Goal: Task Accomplishment & Management: Manage account settings

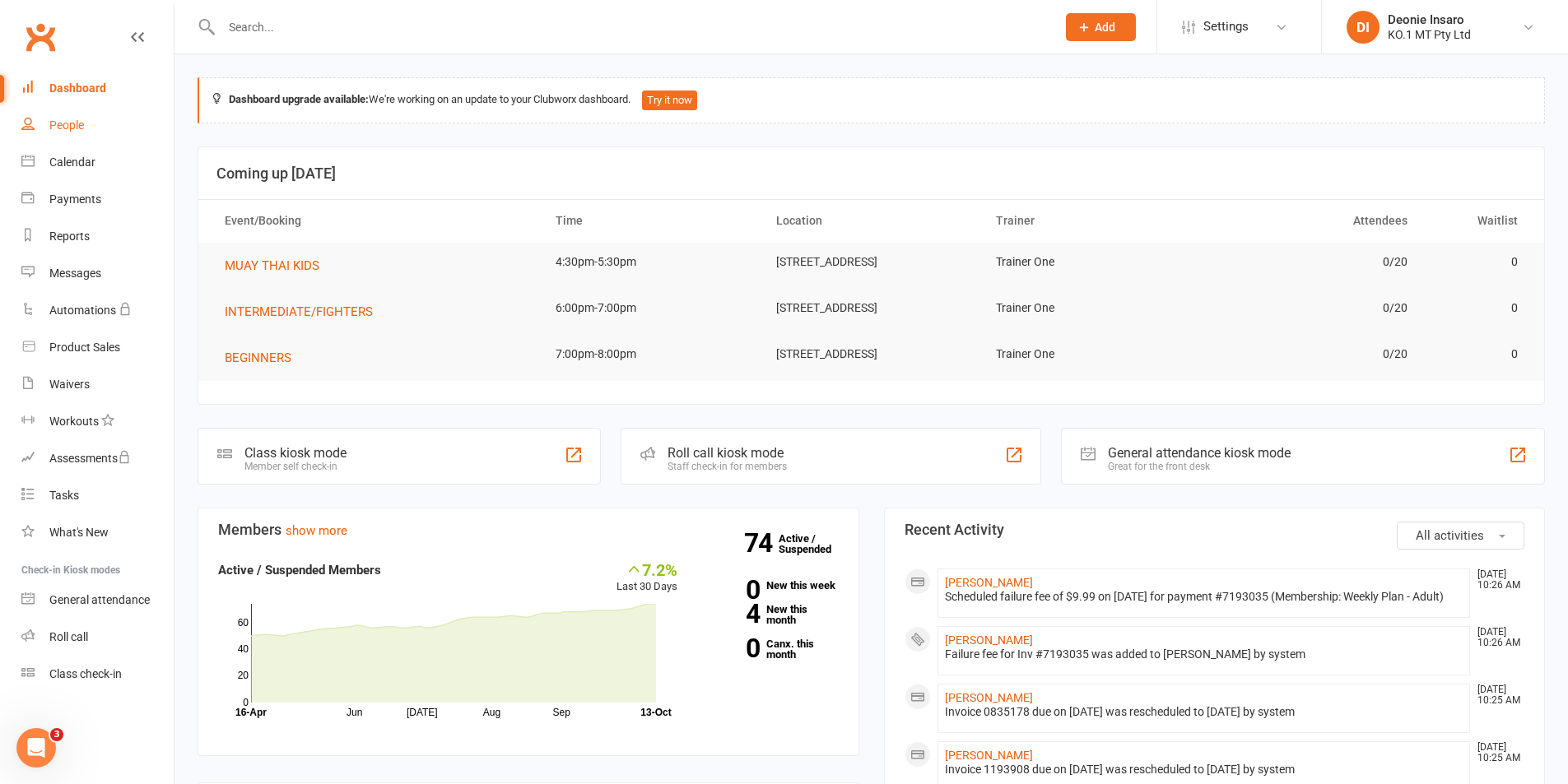
click at [73, 119] on div "People" at bounding box center [66, 124] width 35 height 13
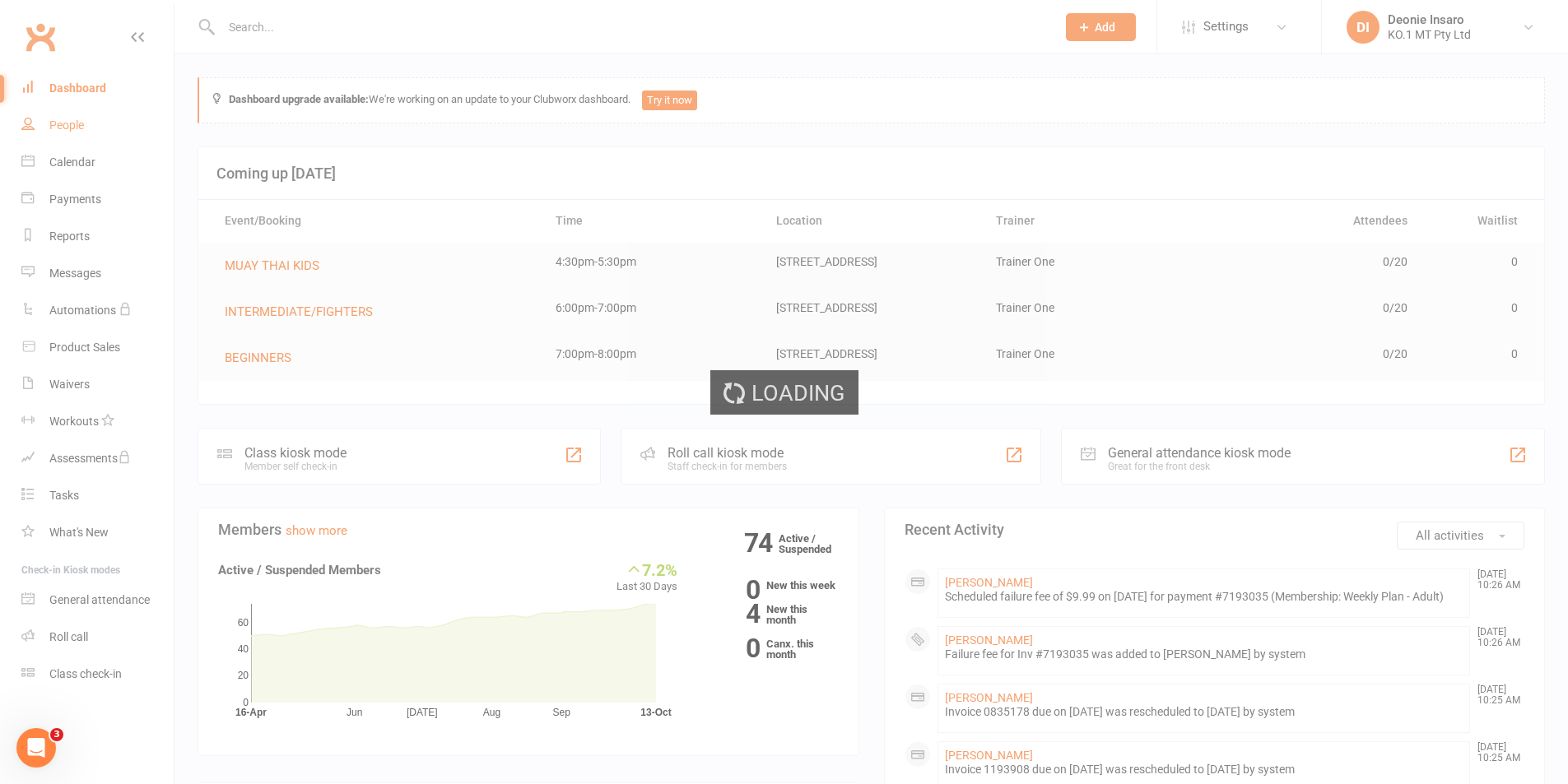
select select "100"
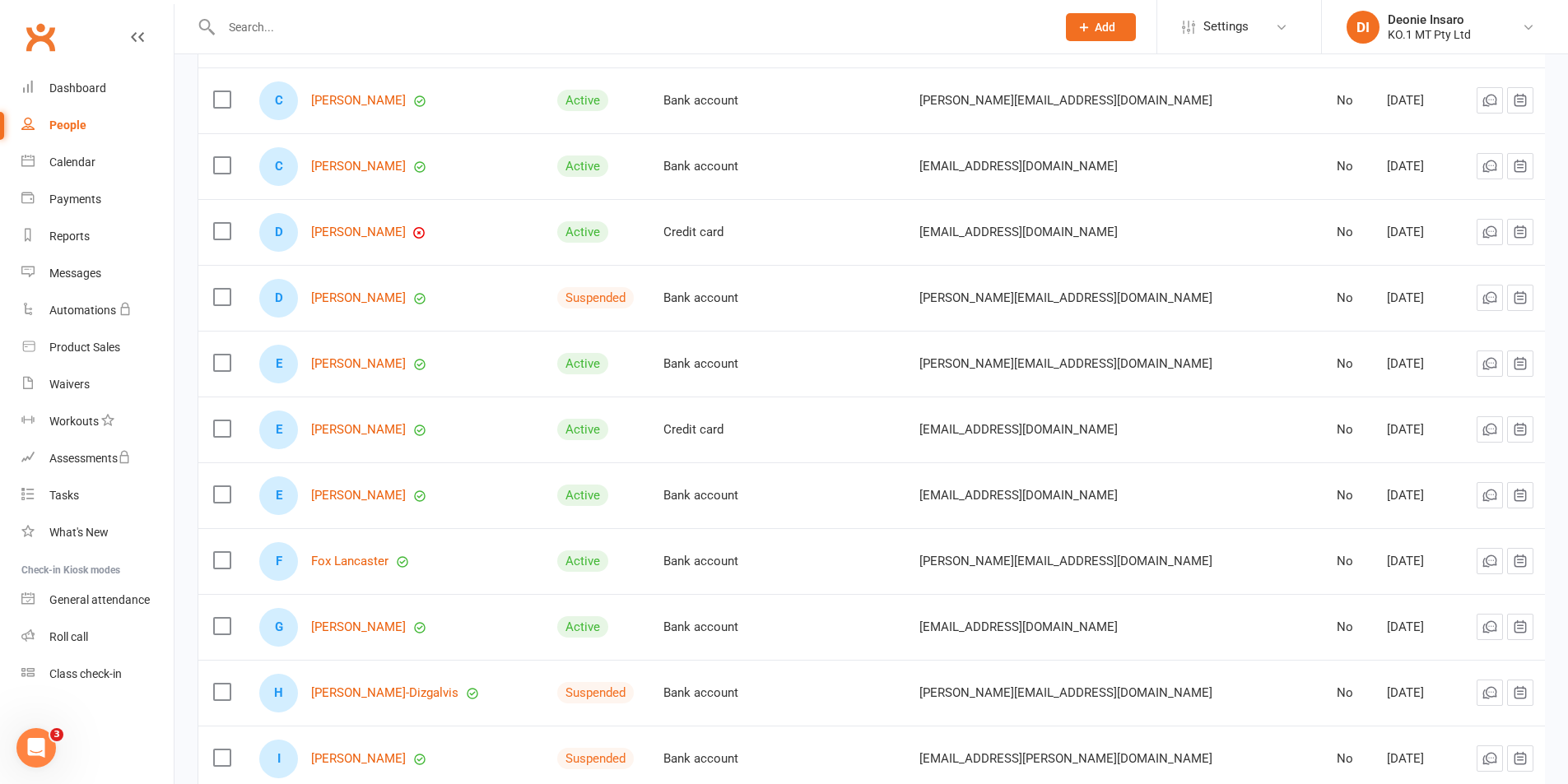
scroll to position [987, 0]
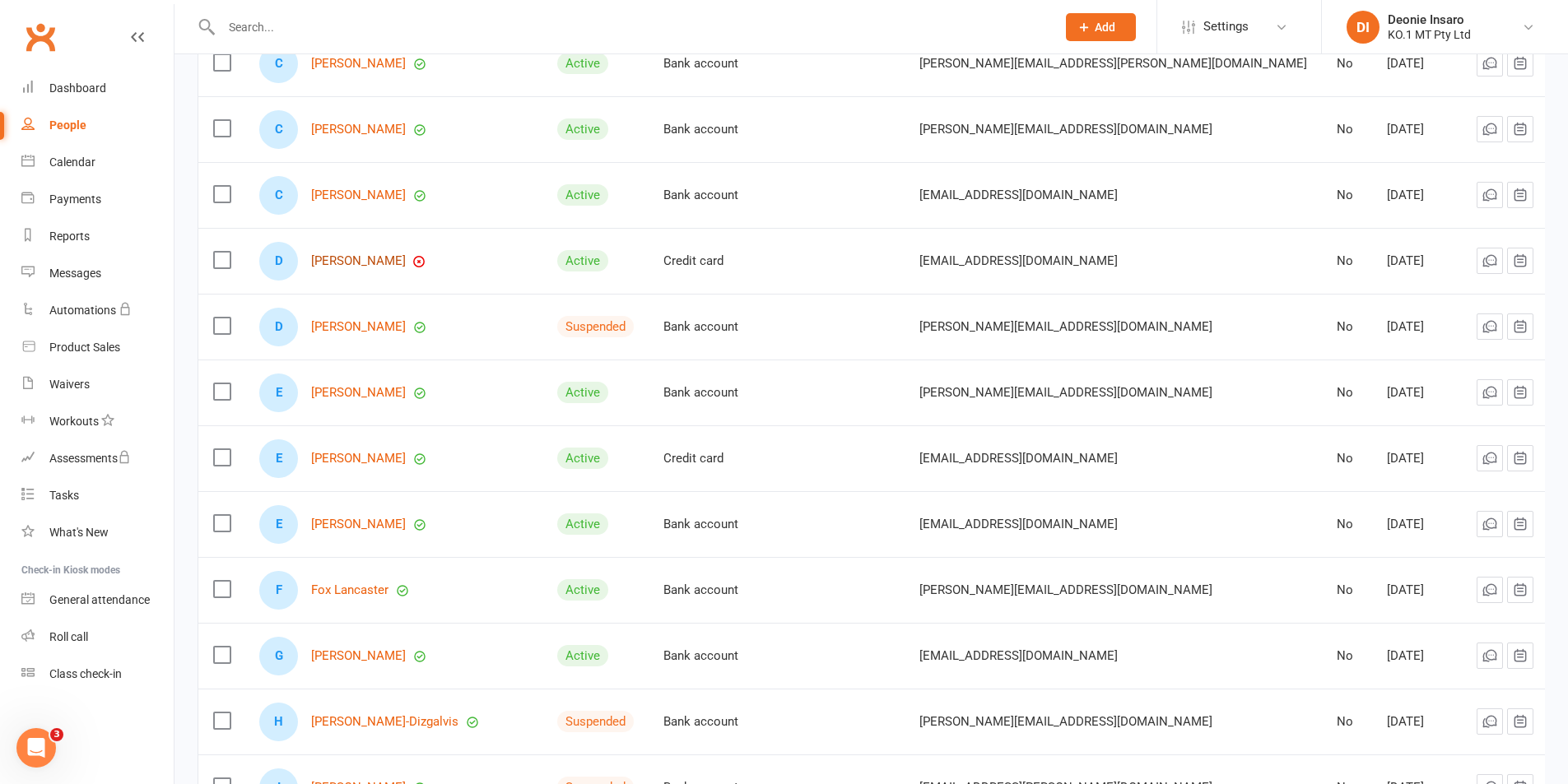
click at [361, 254] on link "[PERSON_NAME]" at bounding box center [358, 261] width 94 height 14
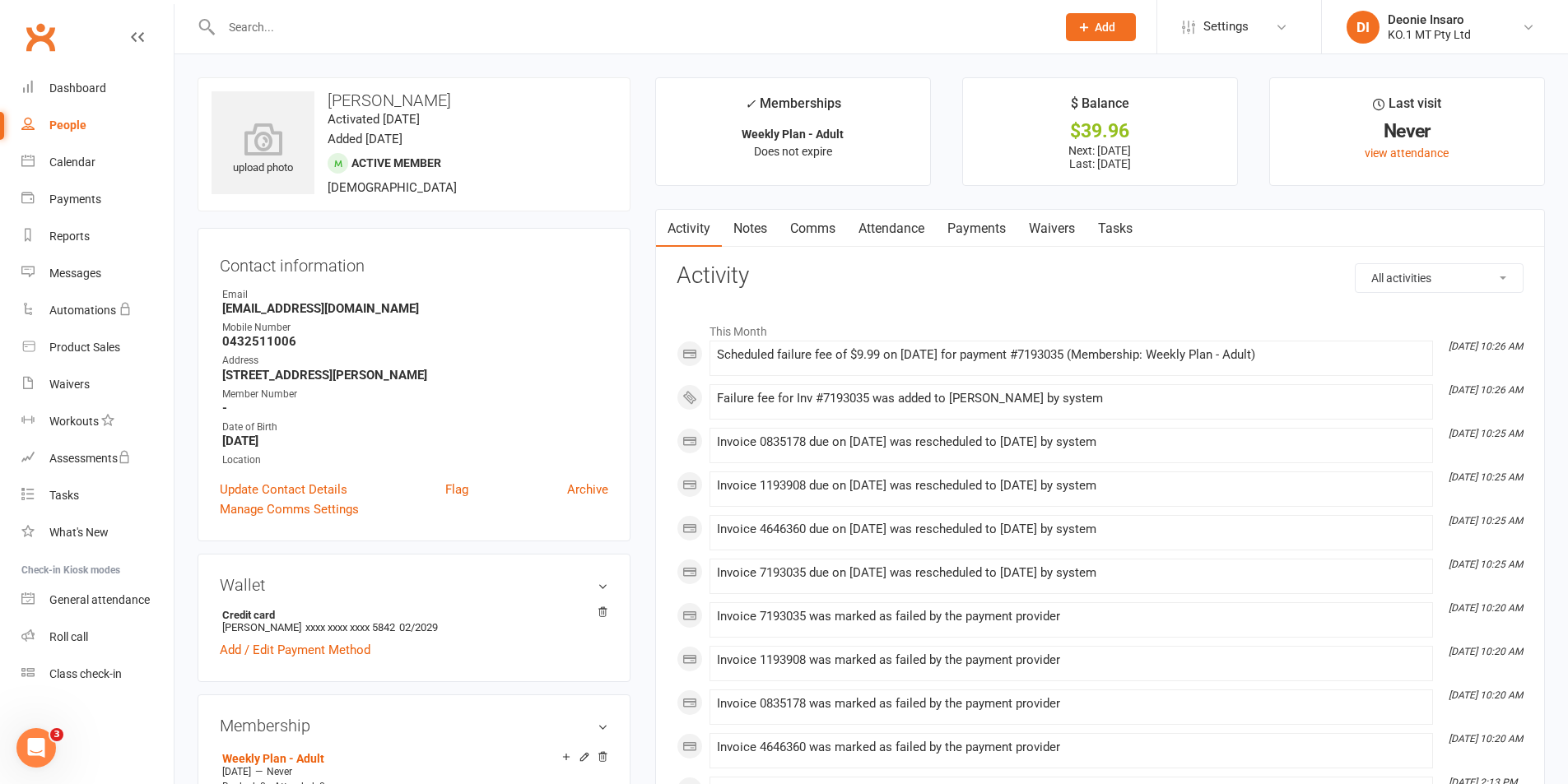
click at [992, 223] on link "Payments" at bounding box center [976, 228] width 82 height 38
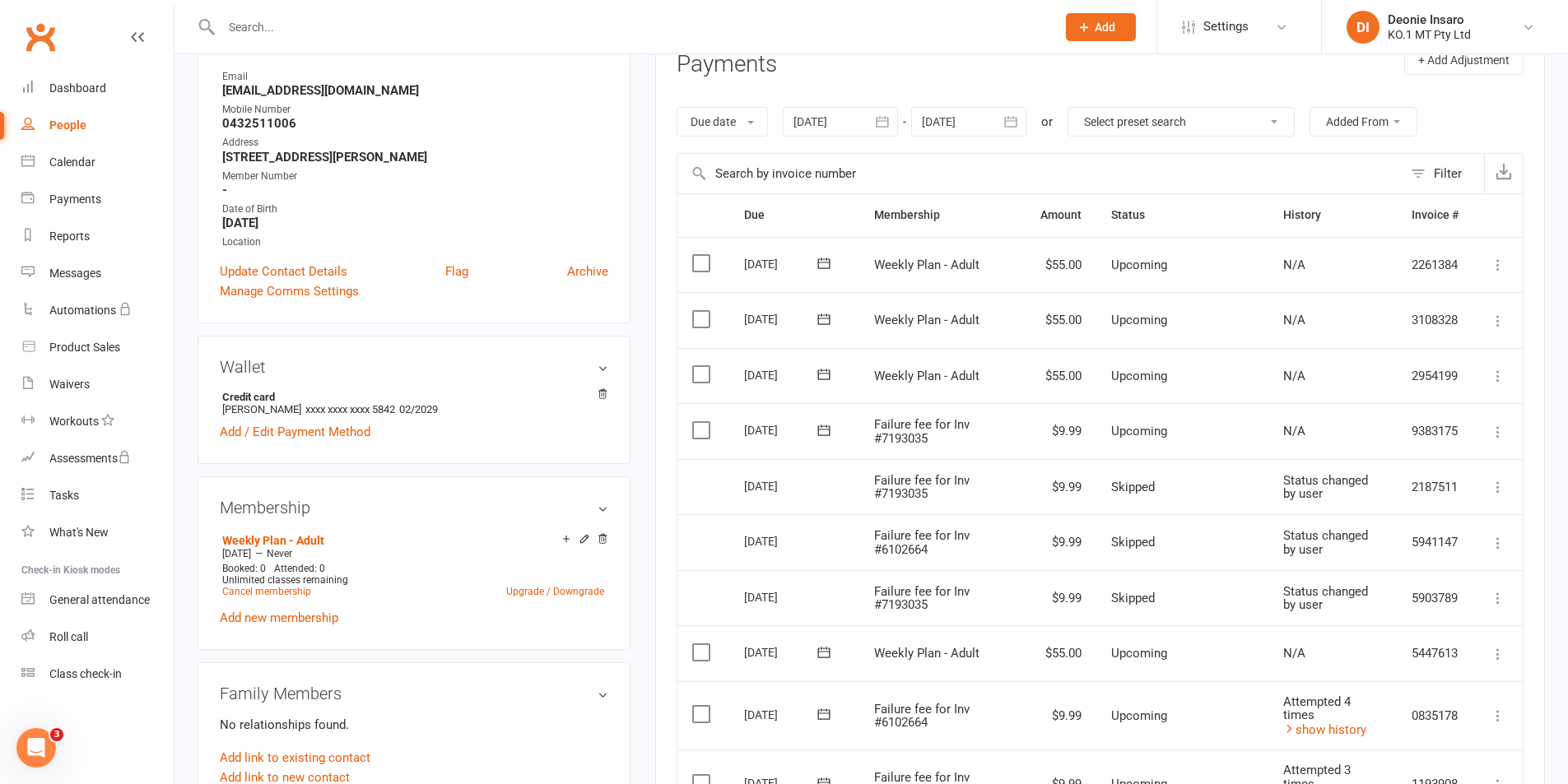
scroll to position [247, 0]
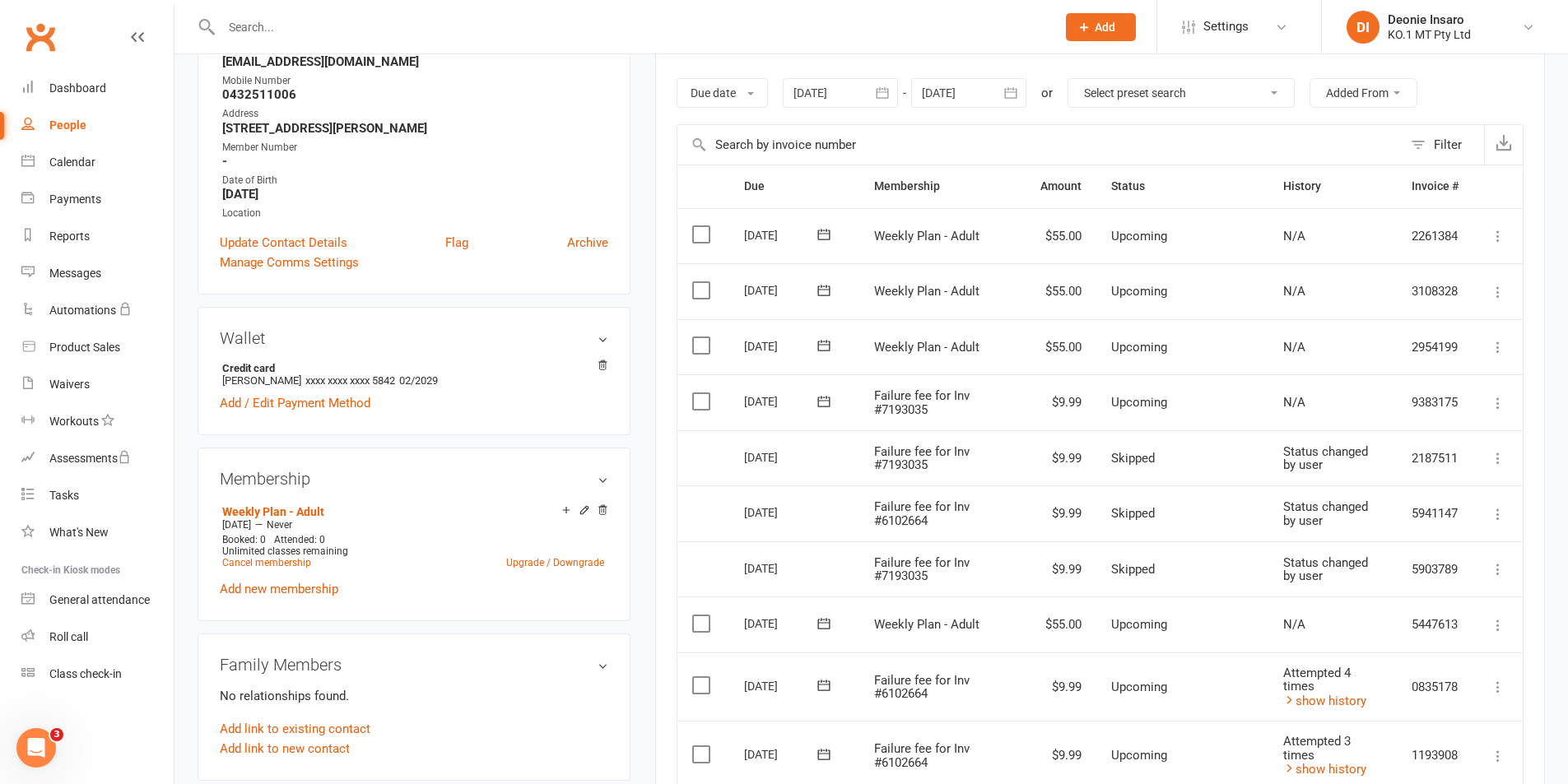
click at [706, 403] on label at bounding box center [703, 401] width 22 height 16
click at [703, 393] on input "checkbox" at bounding box center [697, 393] width 11 height 0
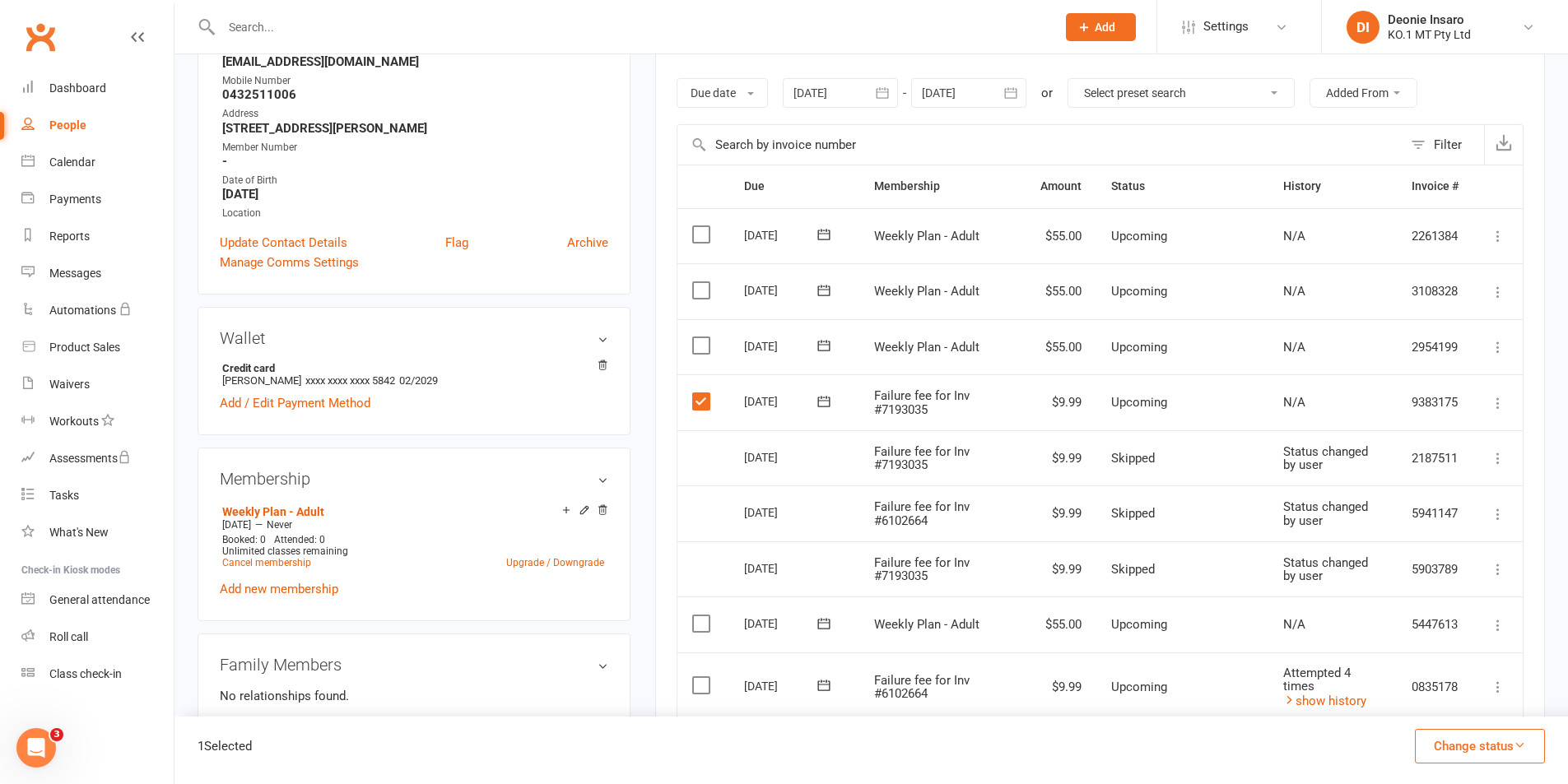
click at [1498, 403] on icon at bounding box center [1497, 403] width 16 height 16
click at [1380, 536] on link "Skip" at bounding box center [1425, 533] width 163 height 33
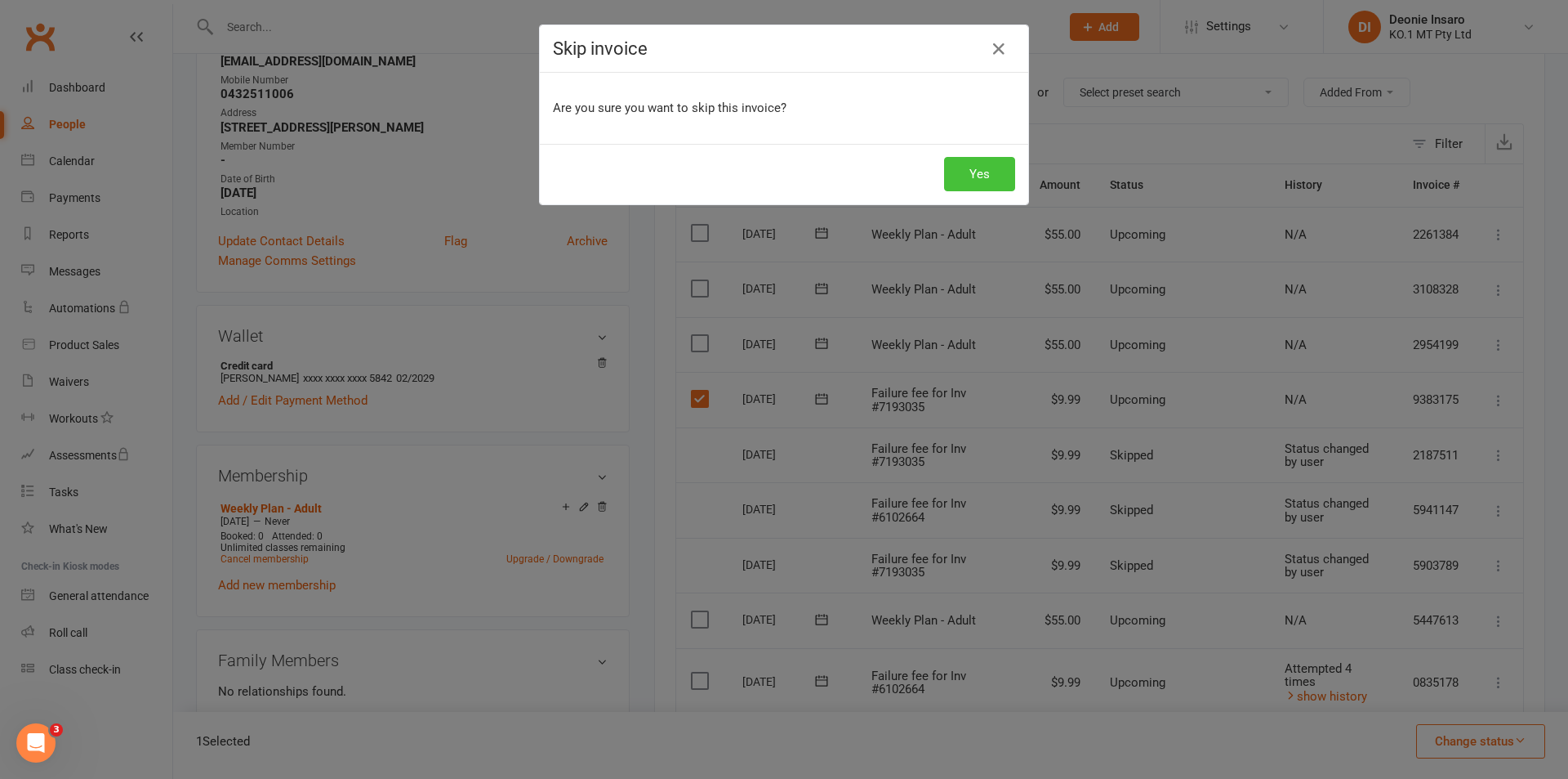
click at [967, 164] on button "Yes" at bounding box center [979, 174] width 71 height 35
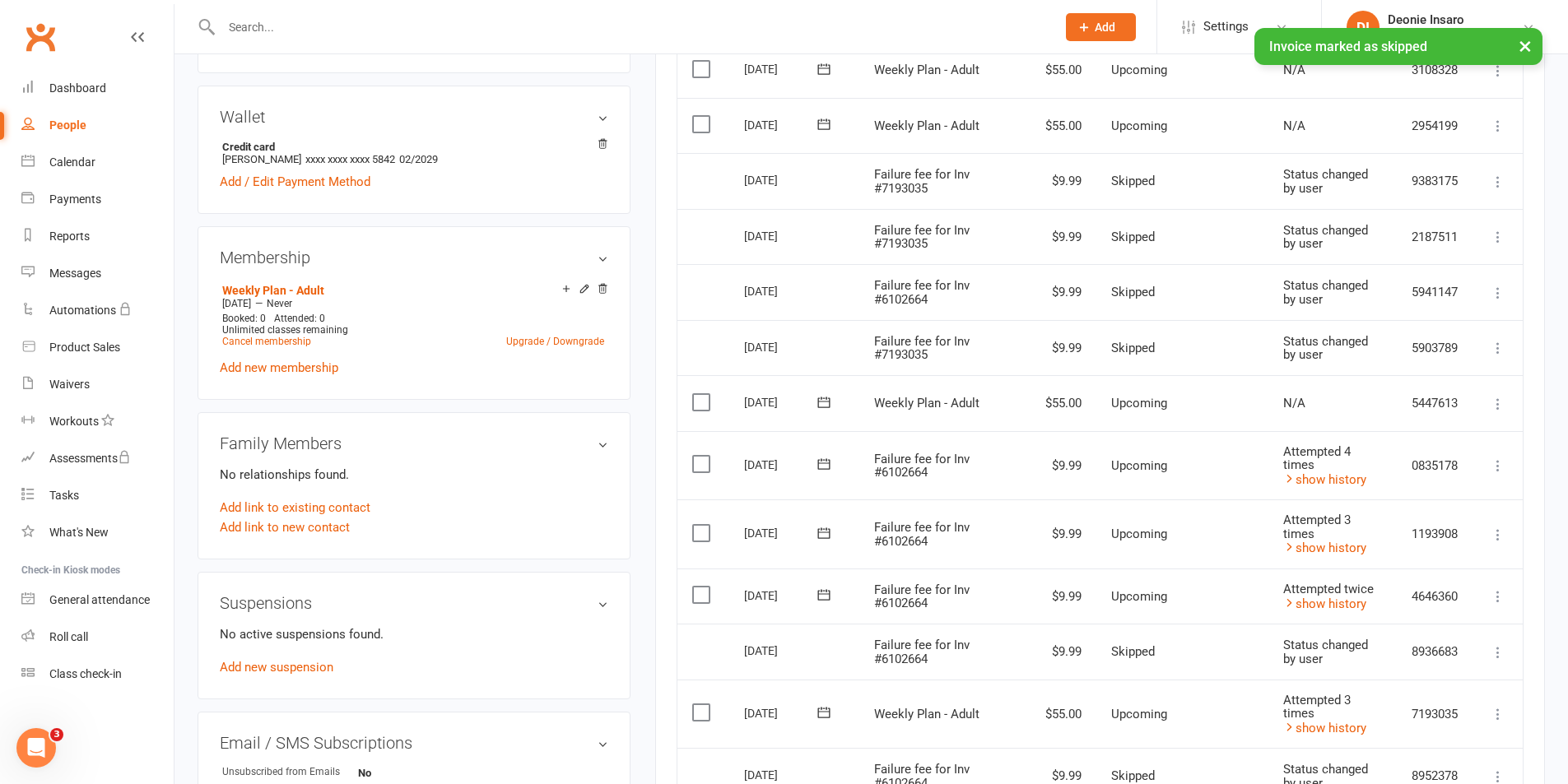
scroll to position [494, 0]
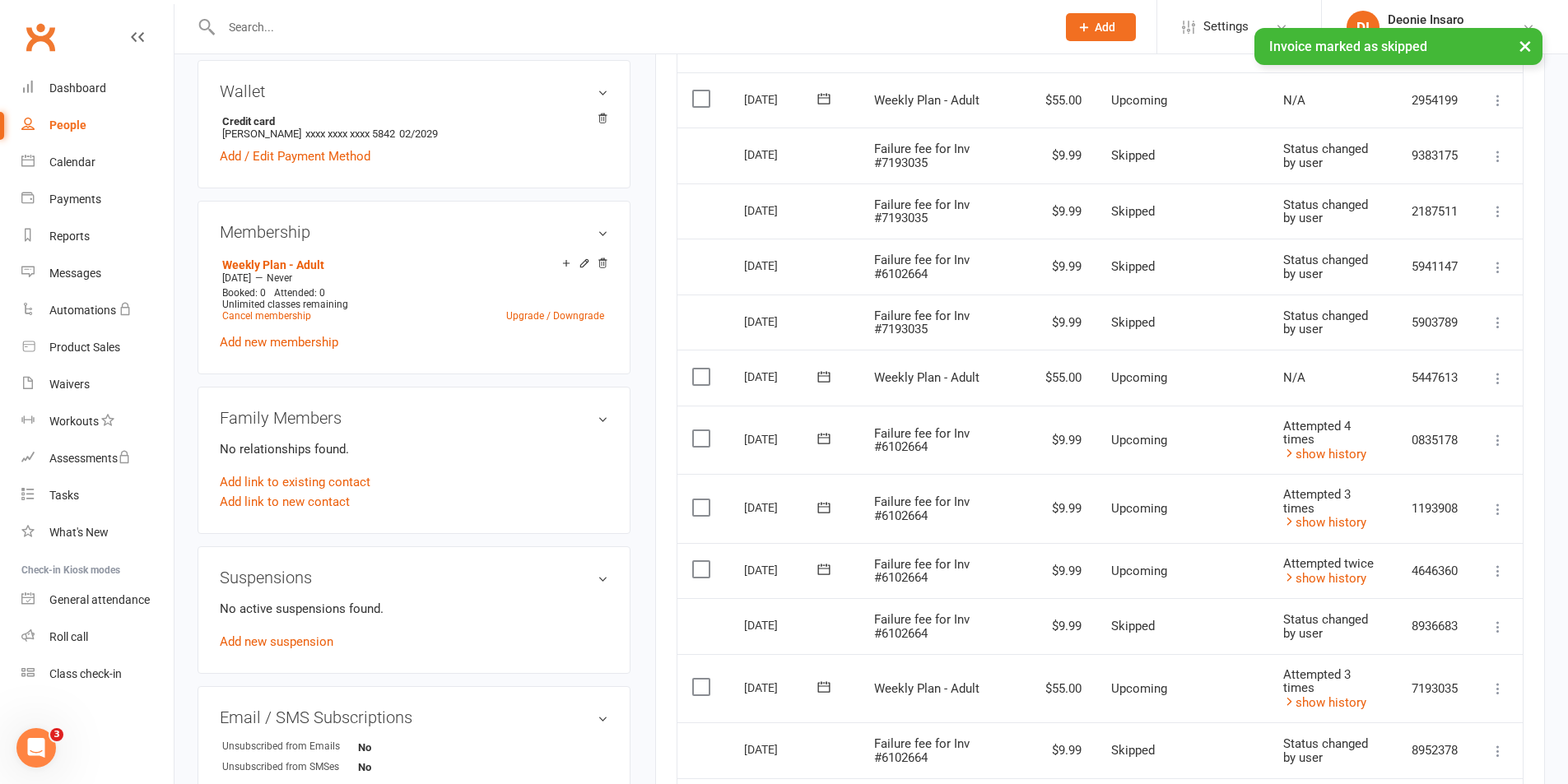
click at [1495, 437] on icon at bounding box center [1497, 439] width 16 height 16
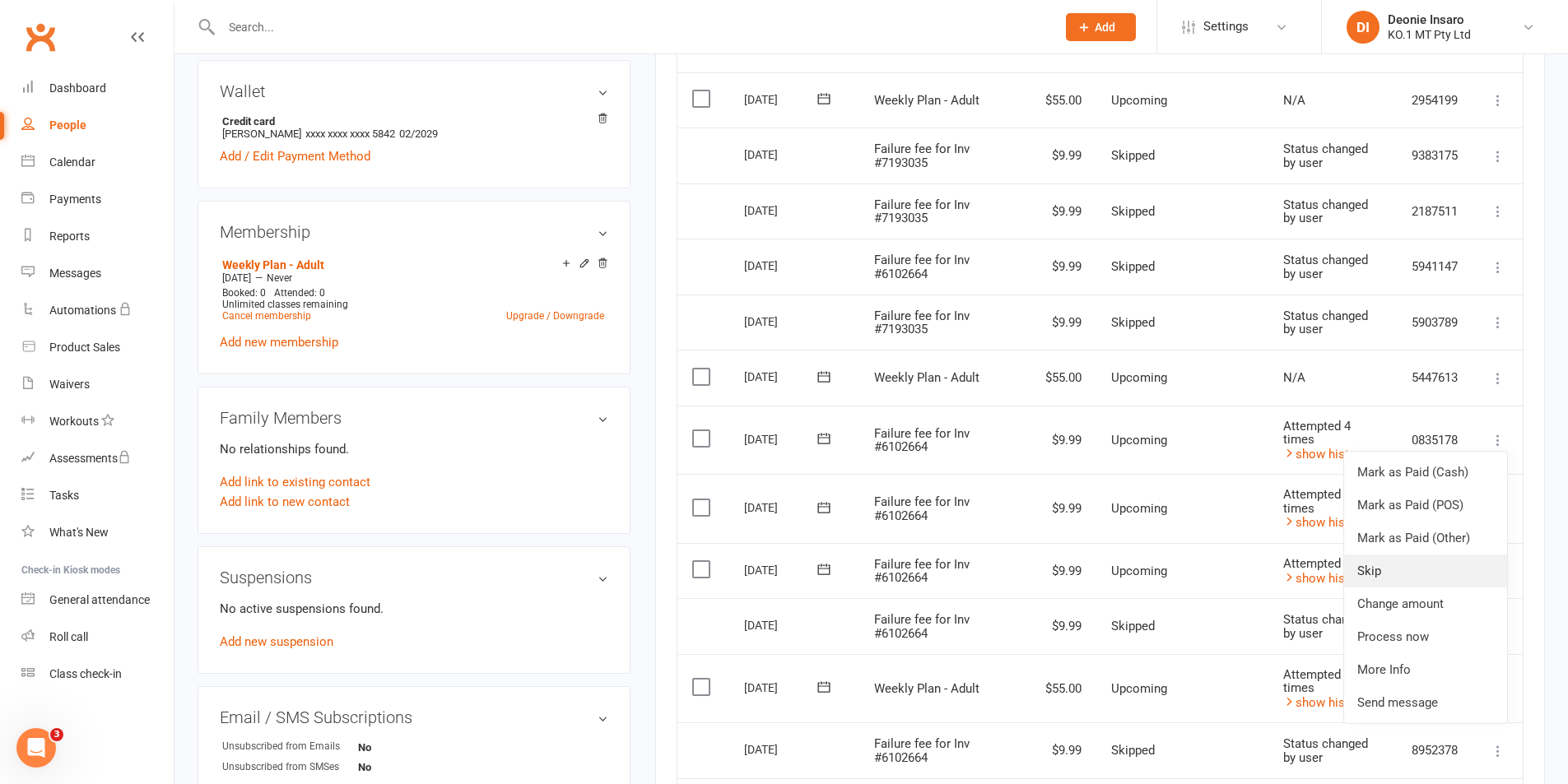
click at [1369, 565] on link "Skip" at bounding box center [1425, 571] width 163 height 33
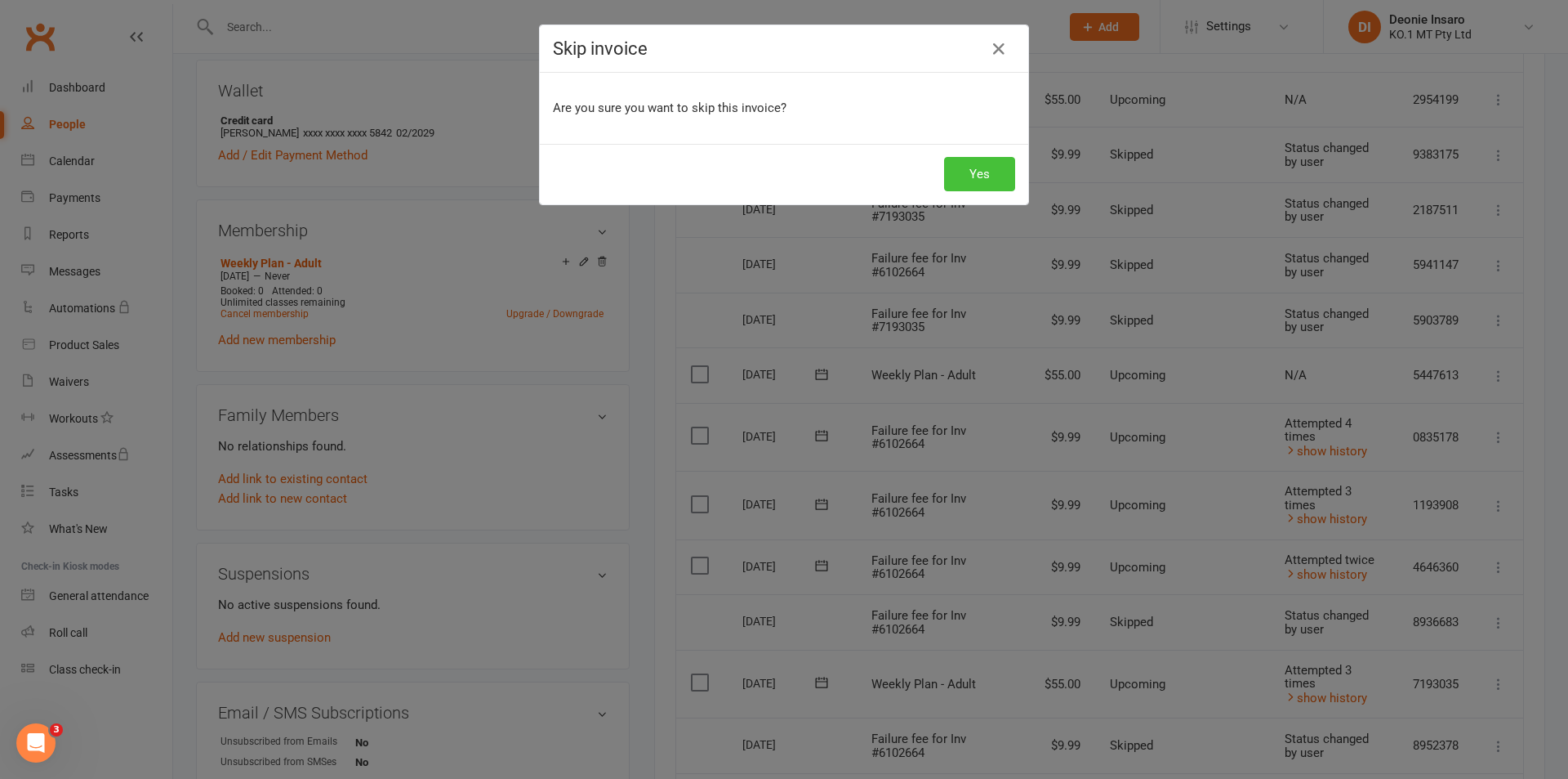
click at [969, 169] on button "Yes" at bounding box center [979, 174] width 71 height 35
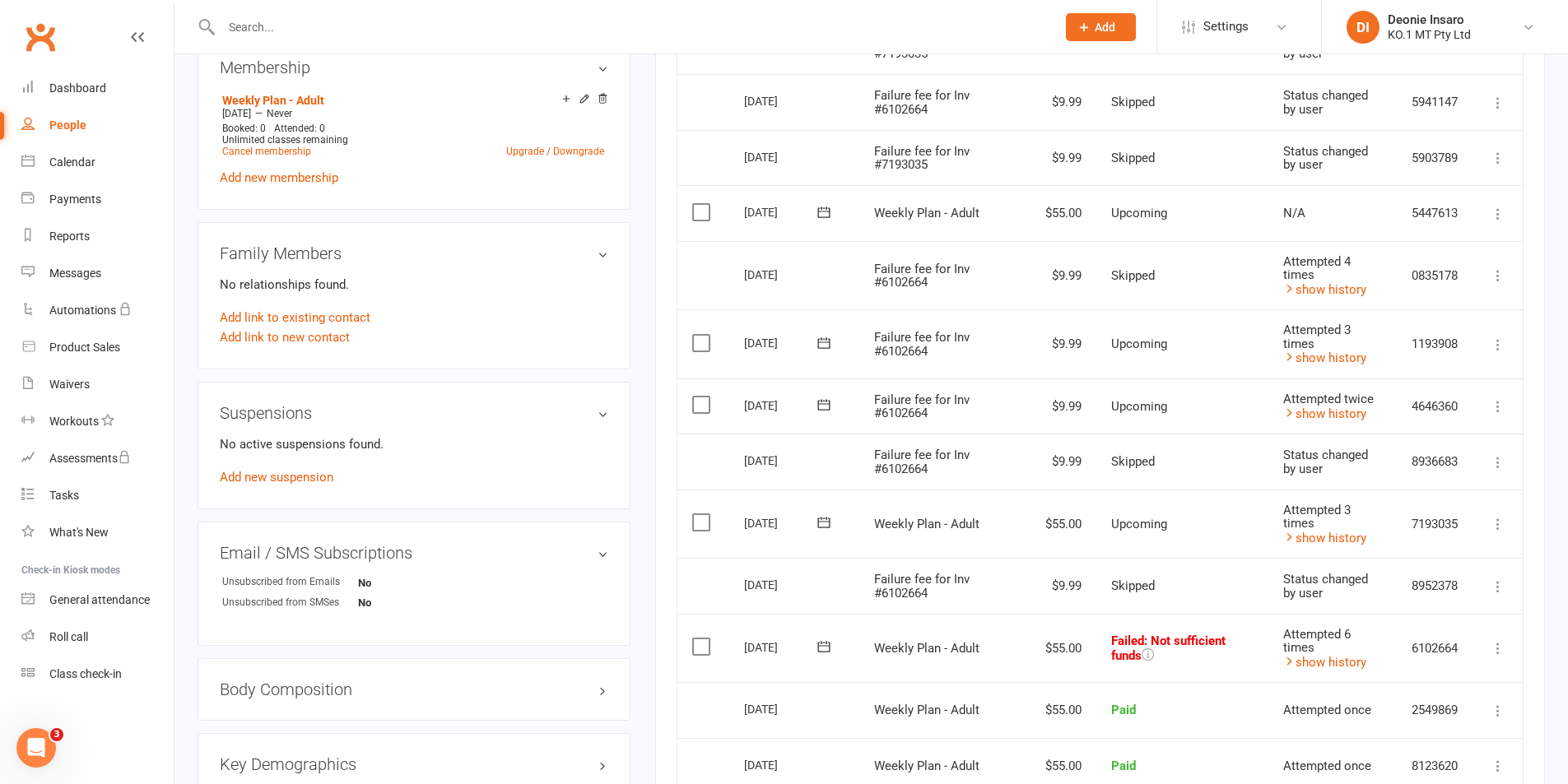
scroll to position [741, 0]
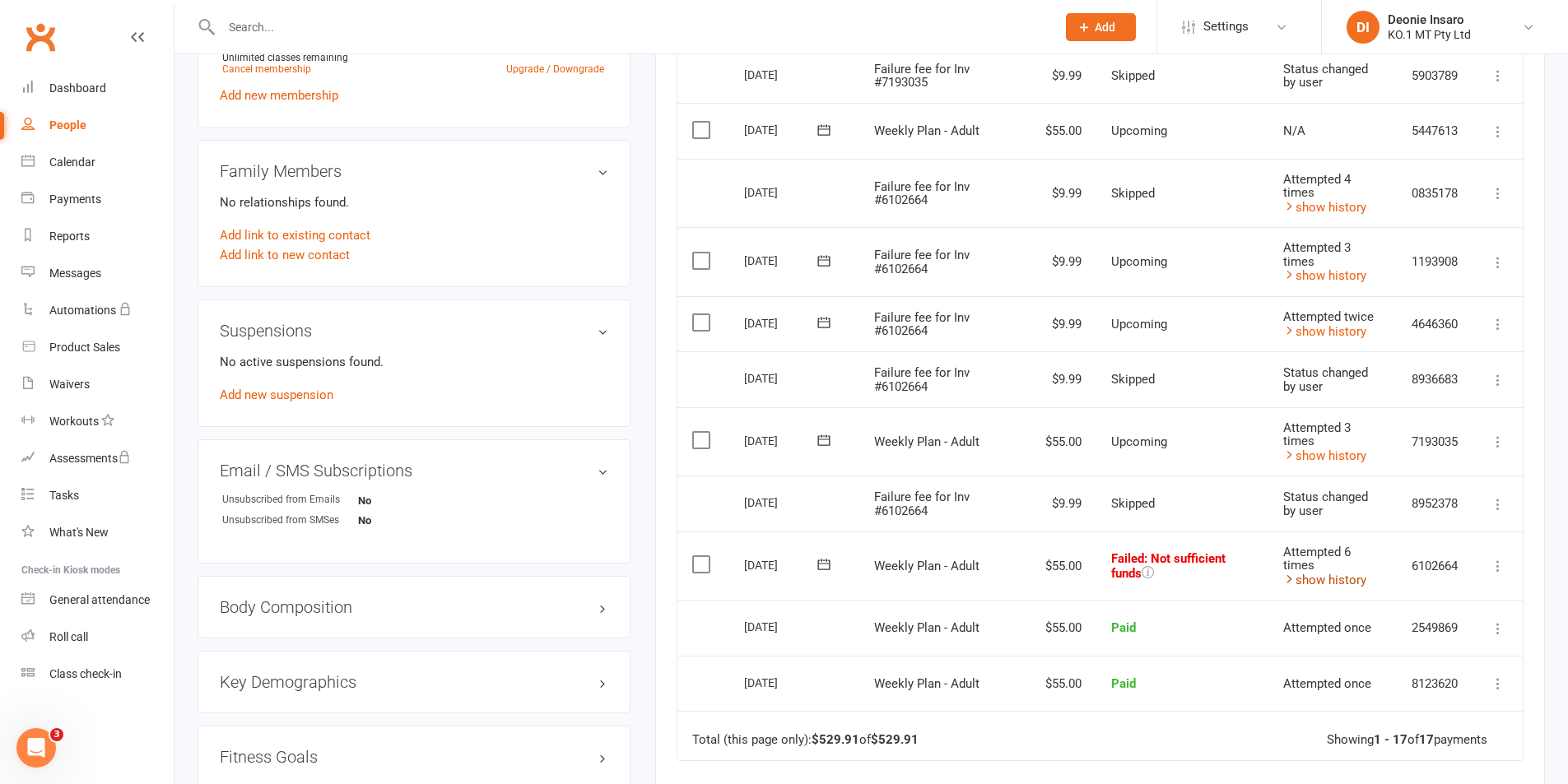
click at [1310, 575] on link "show history" at bounding box center [1325, 579] width 83 height 14
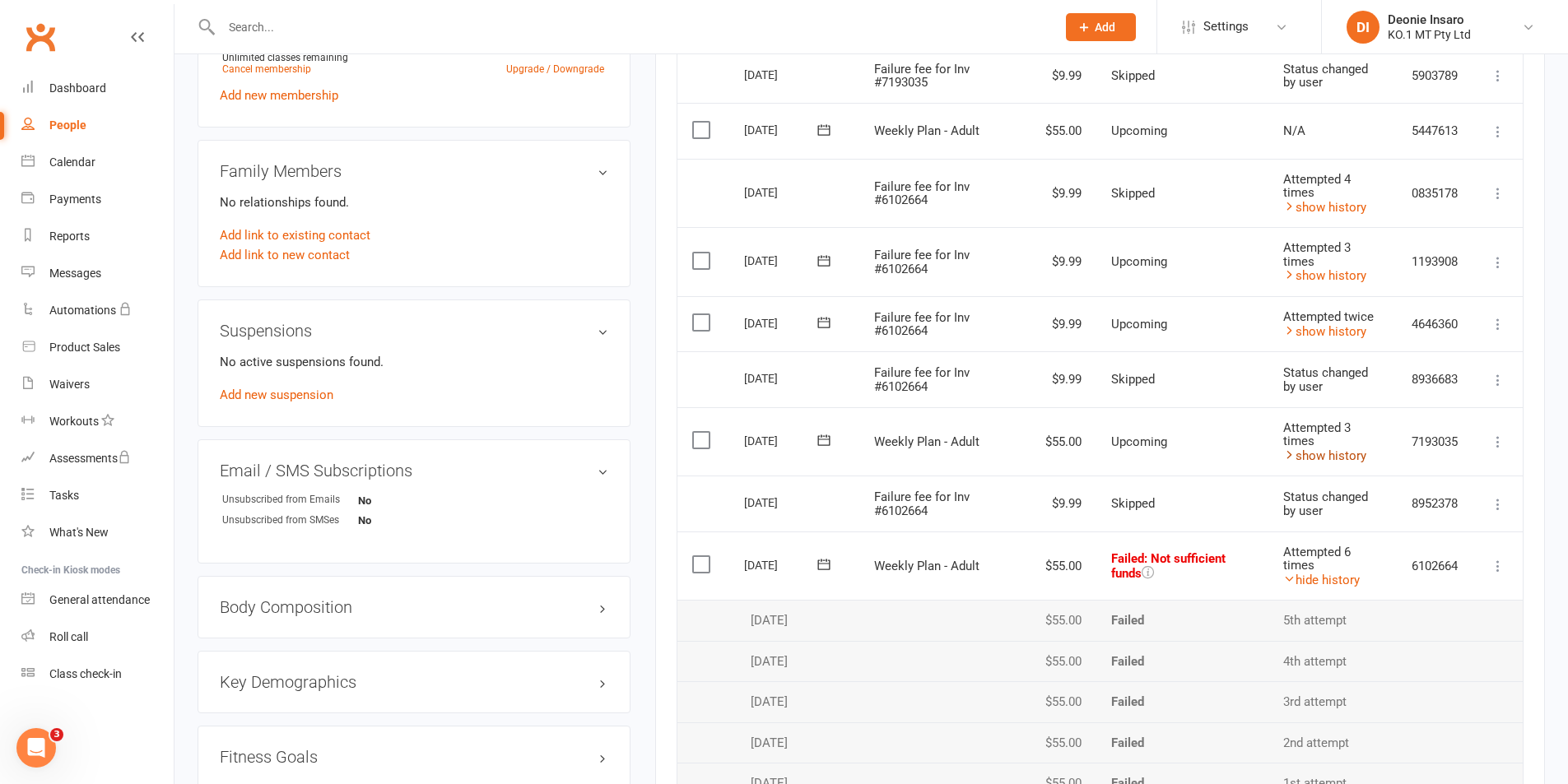
click at [1306, 454] on link "show history" at bounding box center [1325, 455] width 83 height 14
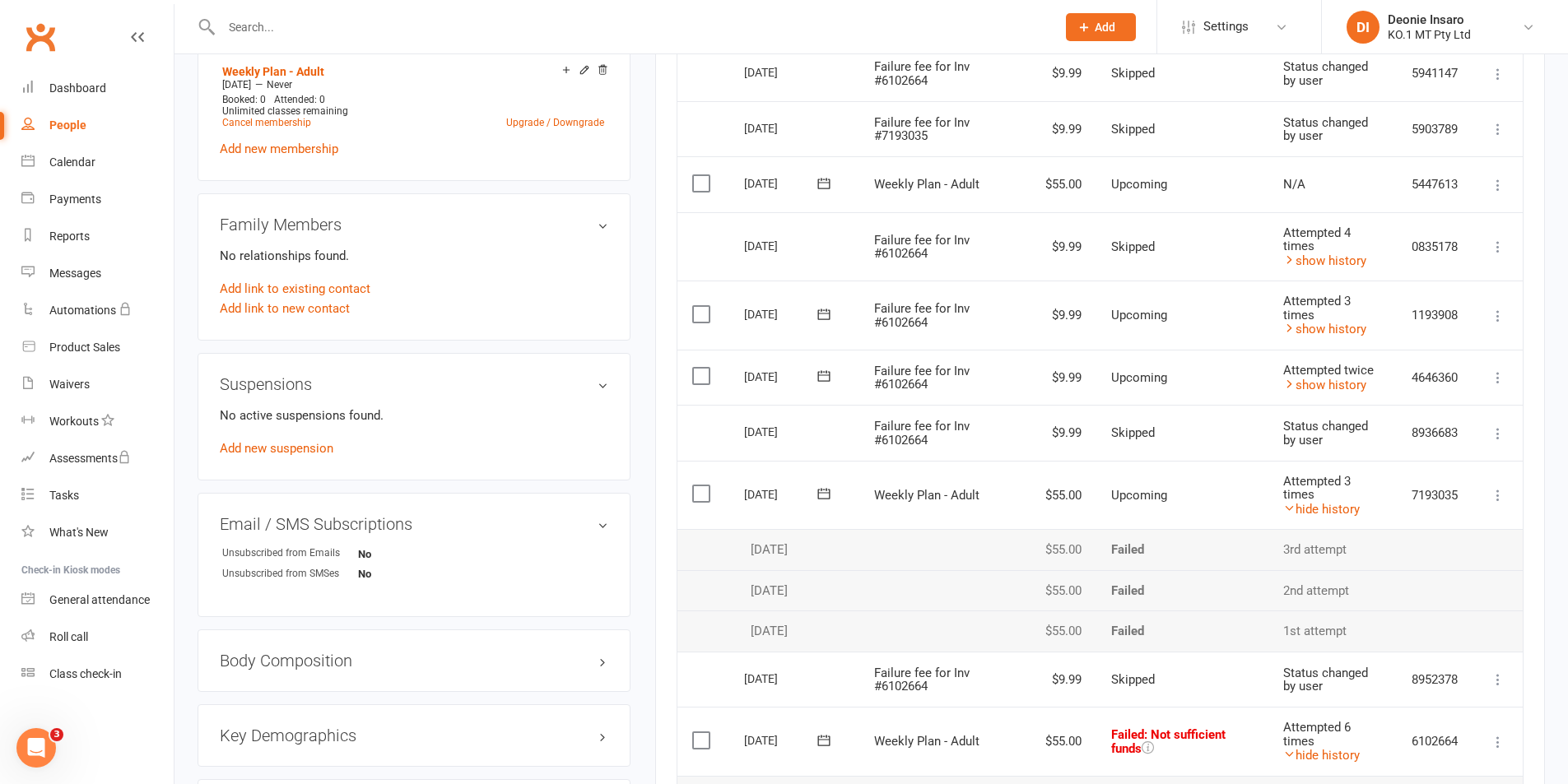
scroll to position [658, 0]
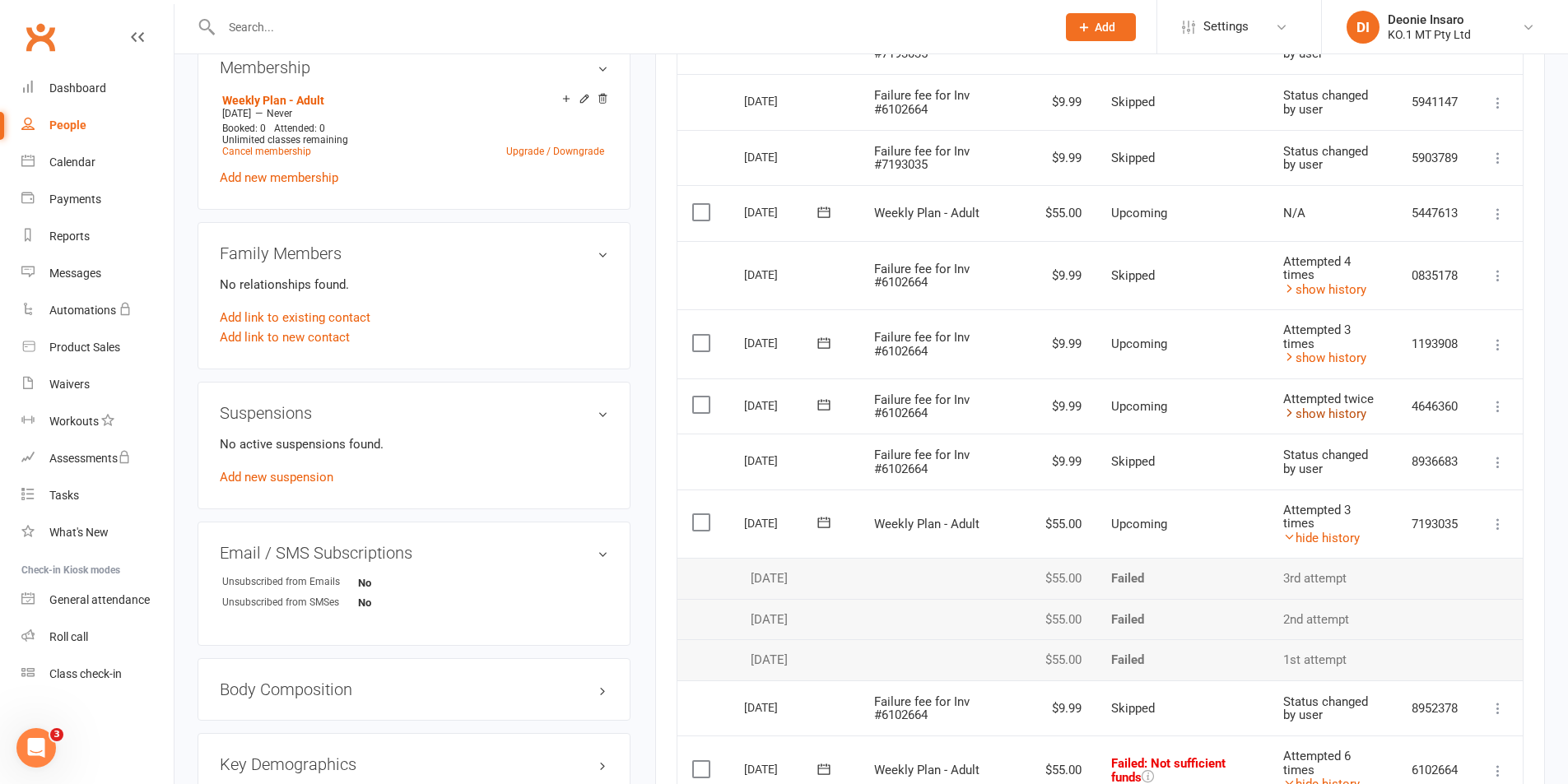
click at [1316, 409] on link "show history" at bounding box center [1325, 413] width 83 height 14
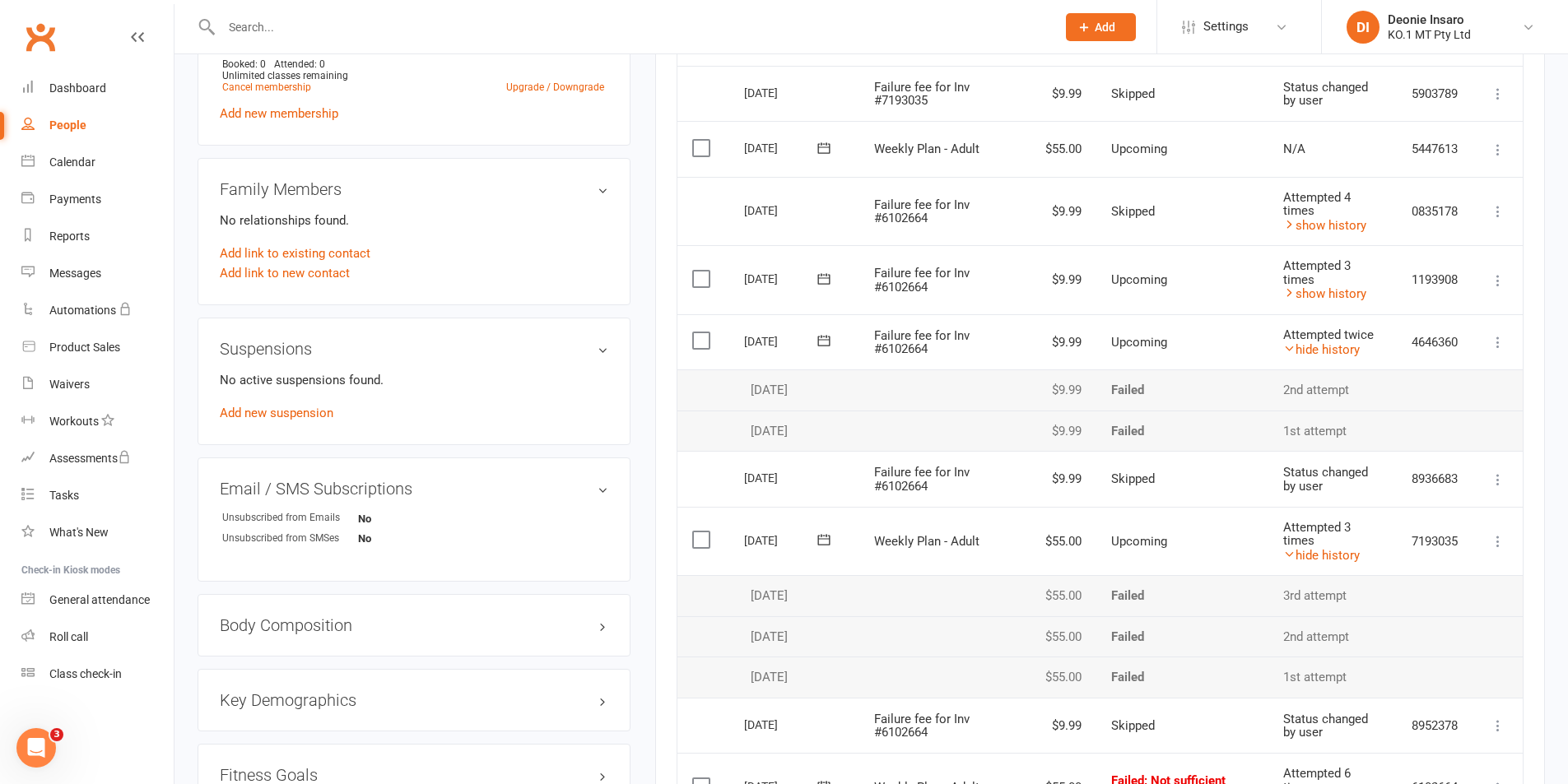
scroll to position [822, 0]
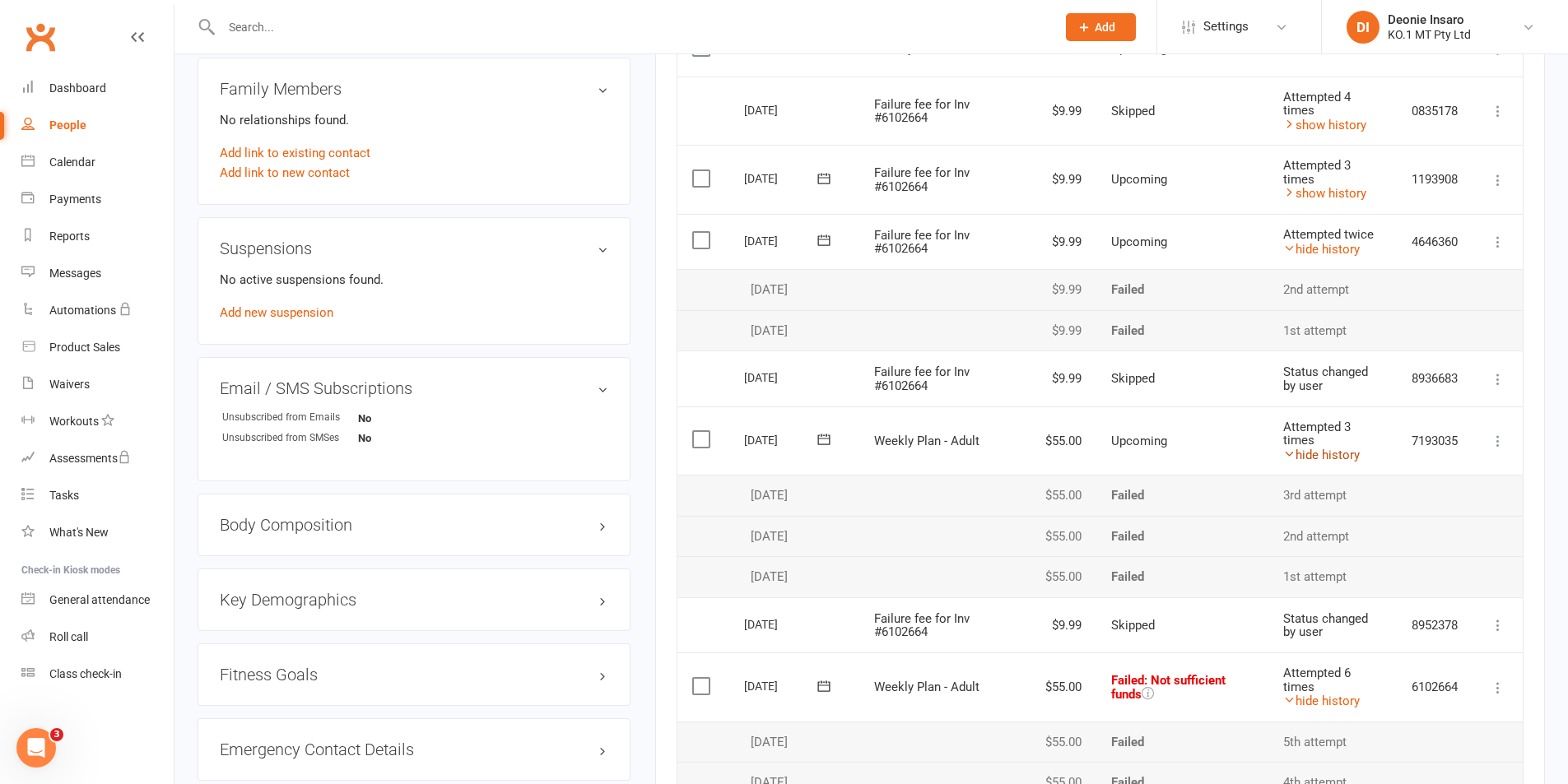
click at [1320, 454] on link "hide history" at bounding box center [1322, 454] width 76 height 14
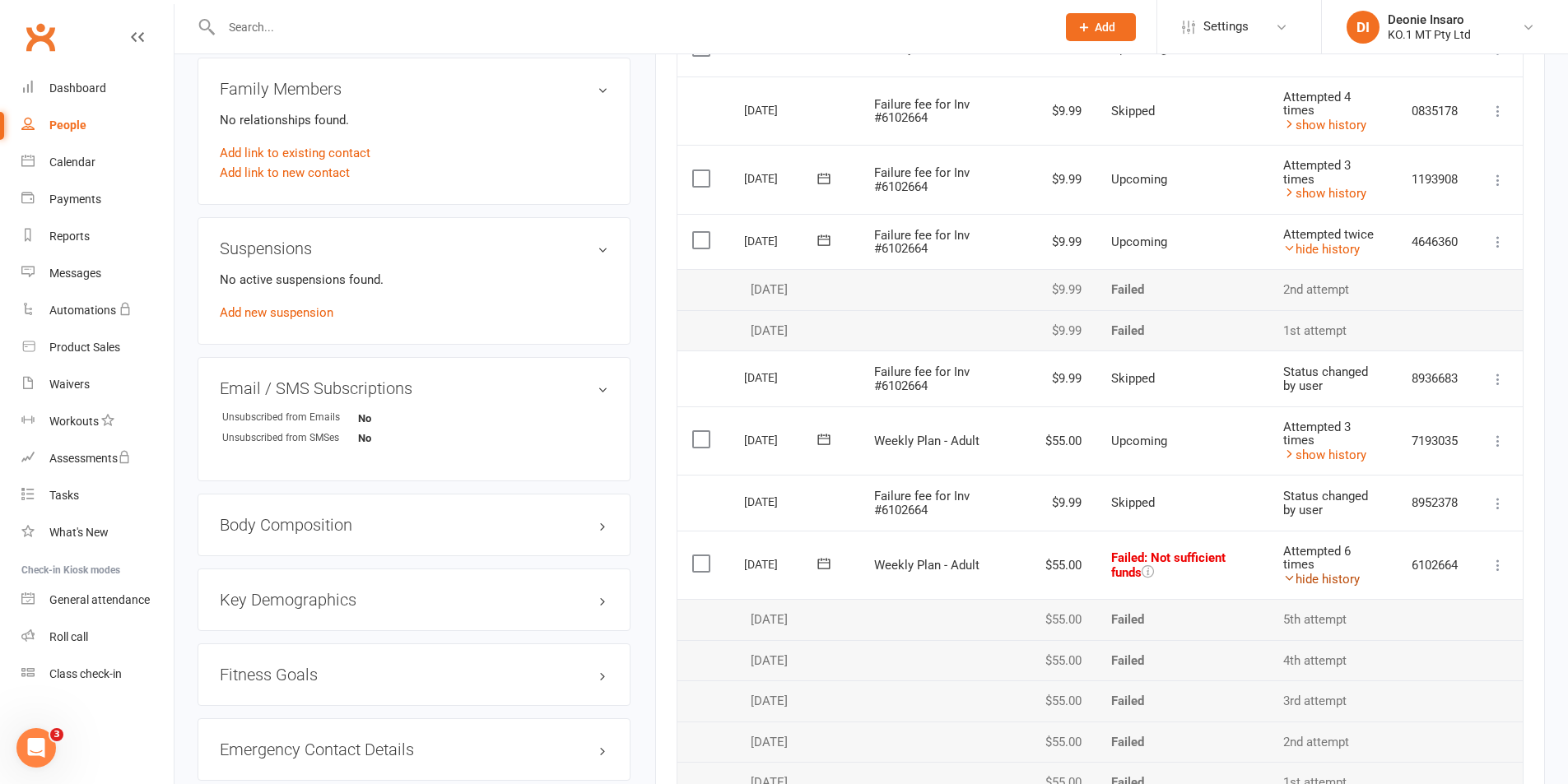
click at [1327, 572] on link "hide history" at bounding box center [1322, 578] width 76 height 14
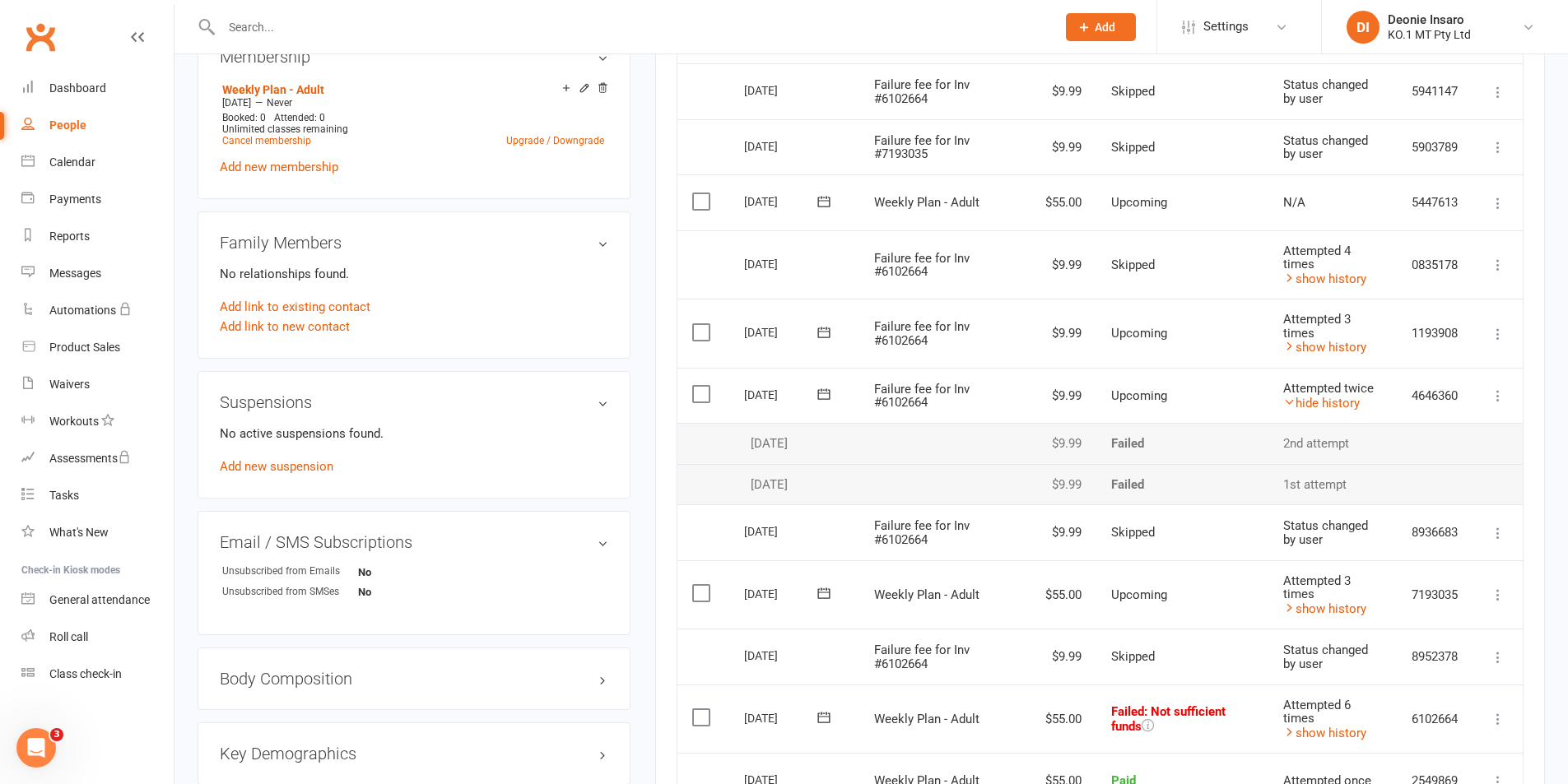
scroll to position [658, 0]
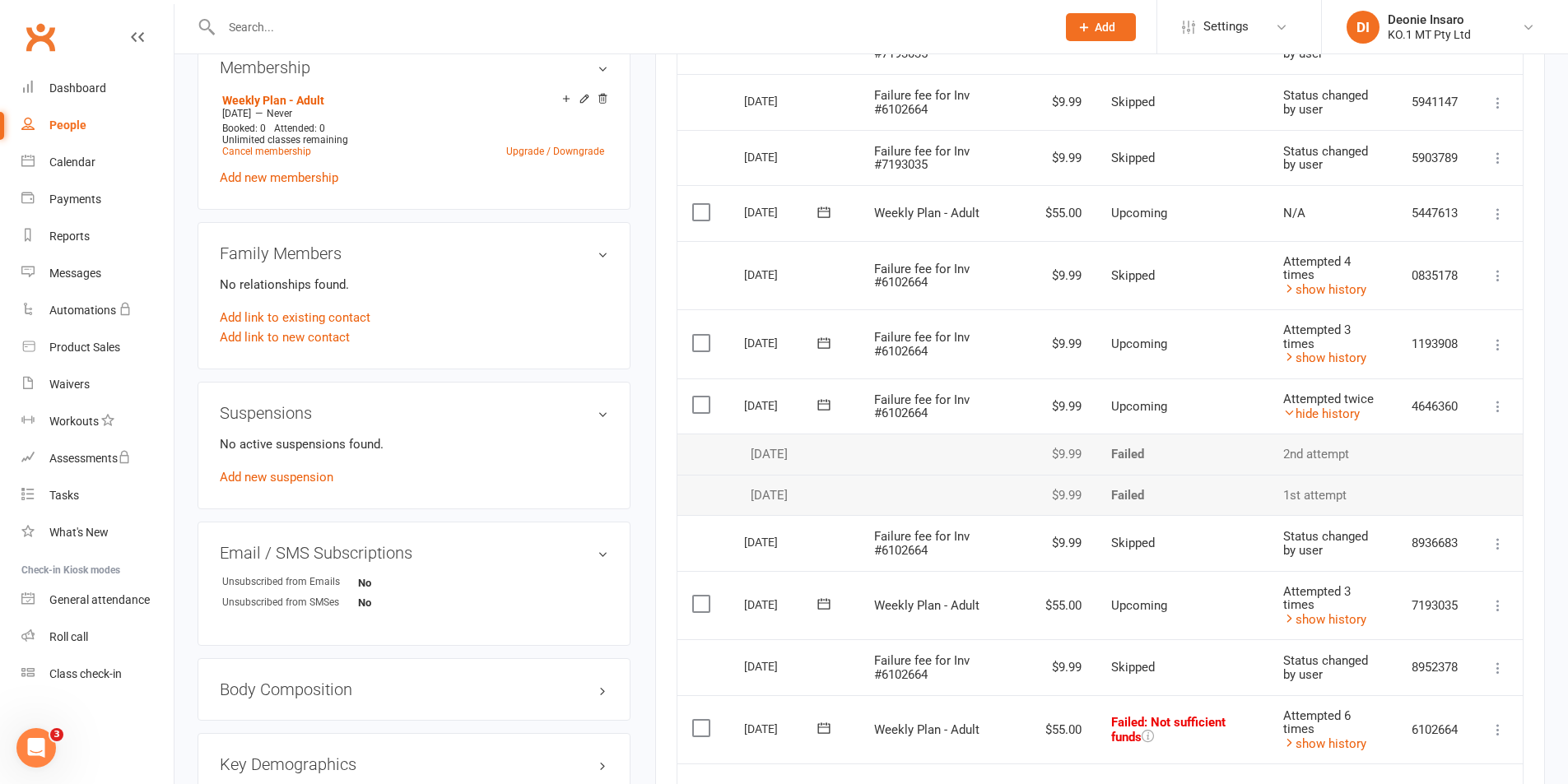
click at [1498, 342] on icon at bounding box center [1497, 344] width 16 height 16
click at [1383, 469] on link "Skip" at bounding box center [1425, 475] width 163 height 33
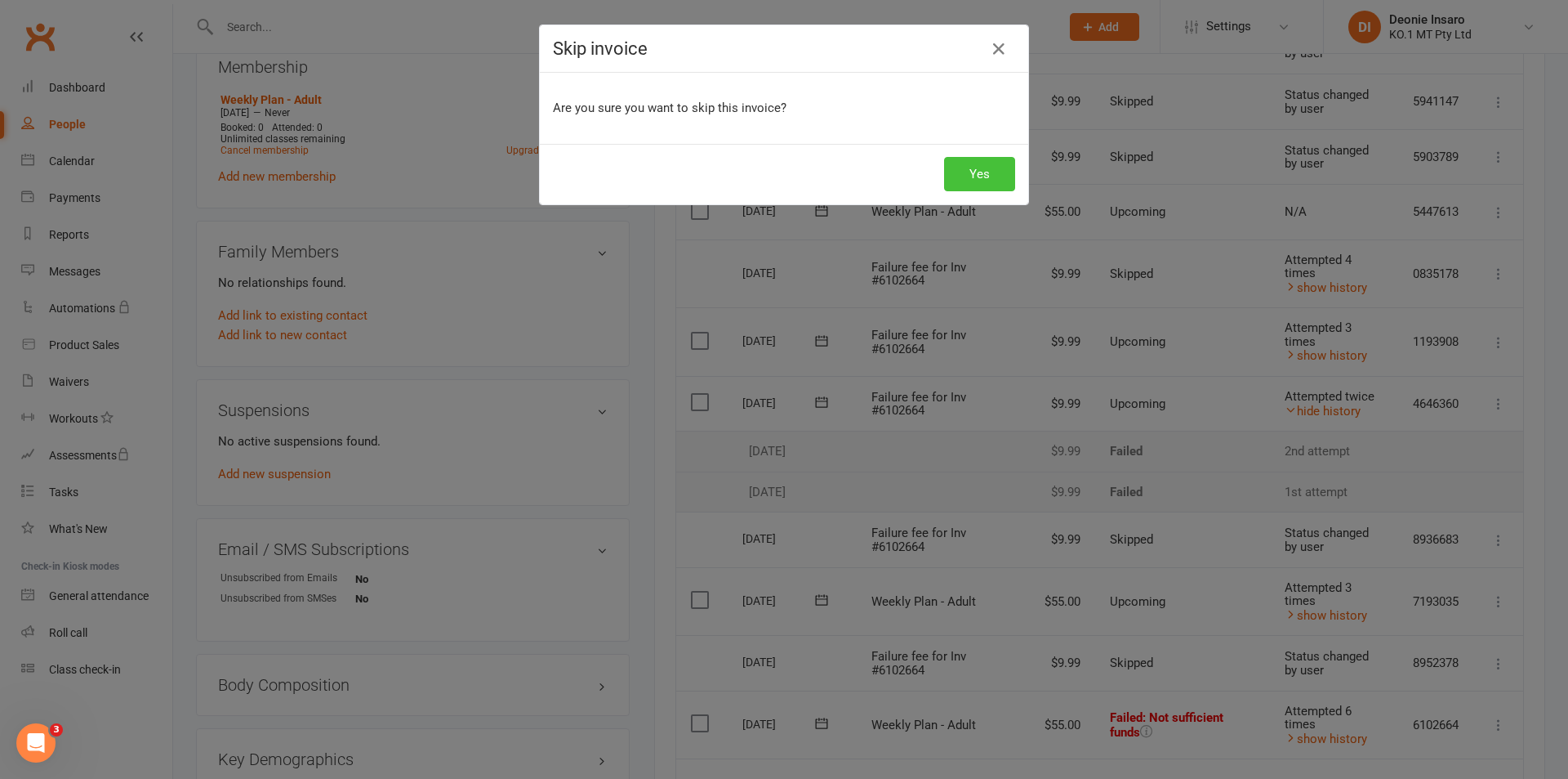
click at [973, 166] on button "Yes" at bounding box center [979, 174] width 71 height 35
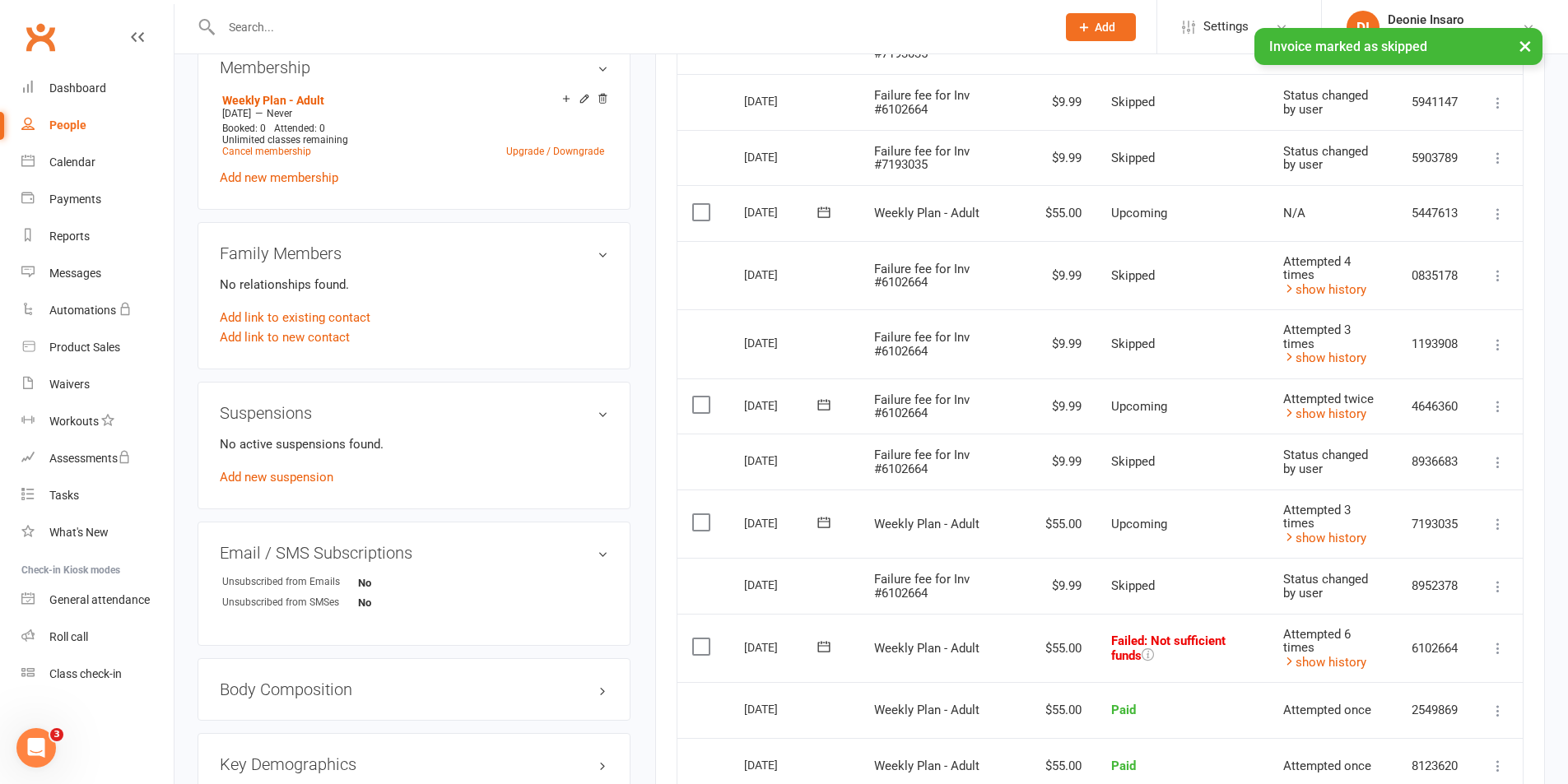
click at [1495, 343] on icon at bounding box center [1497, 344] width 16 height 16
click at [1086, 491] on td "$55.00" at bounding box center [1061, 523] width 71 height 69
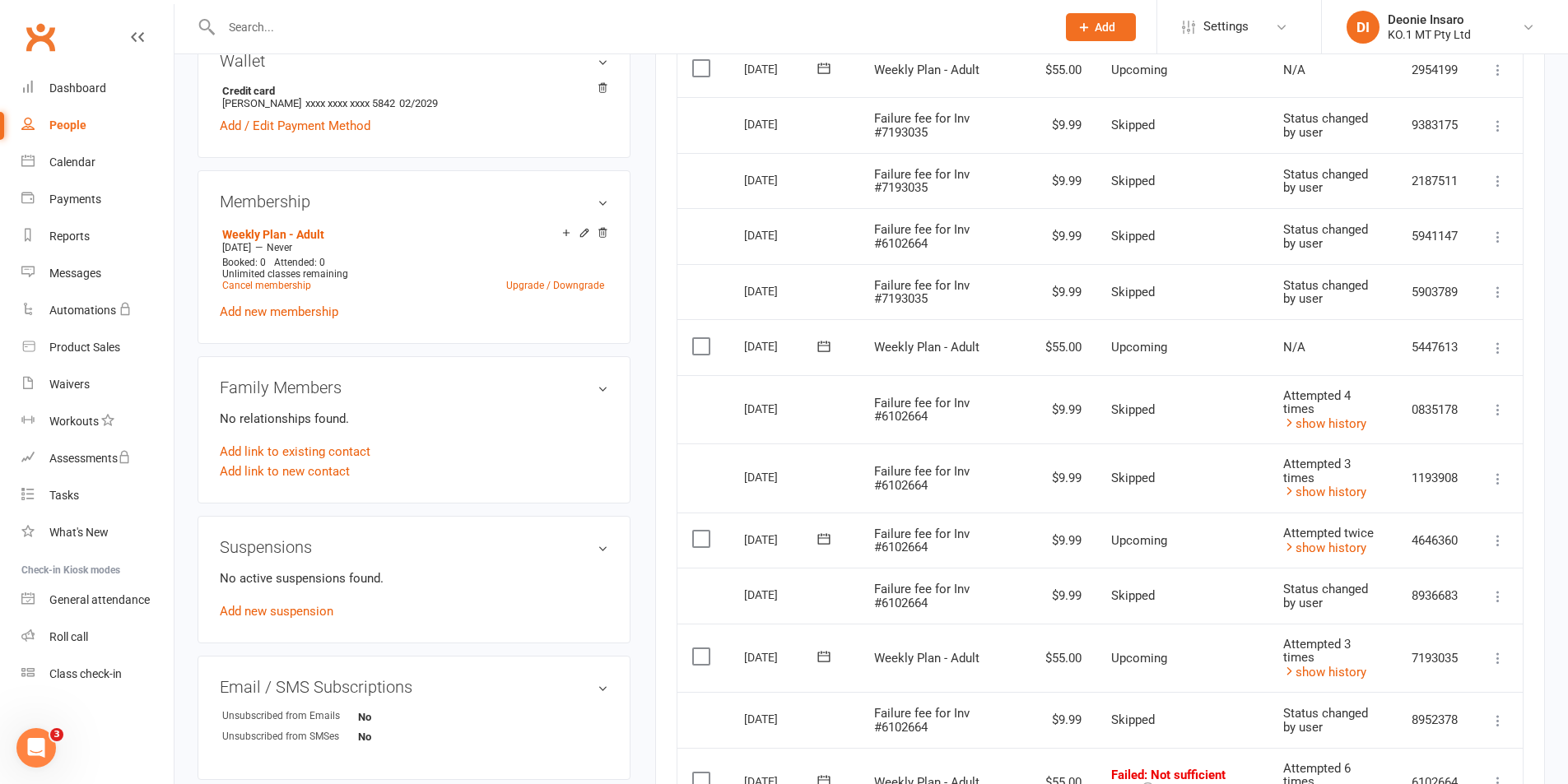
scroll to position [494, 0]
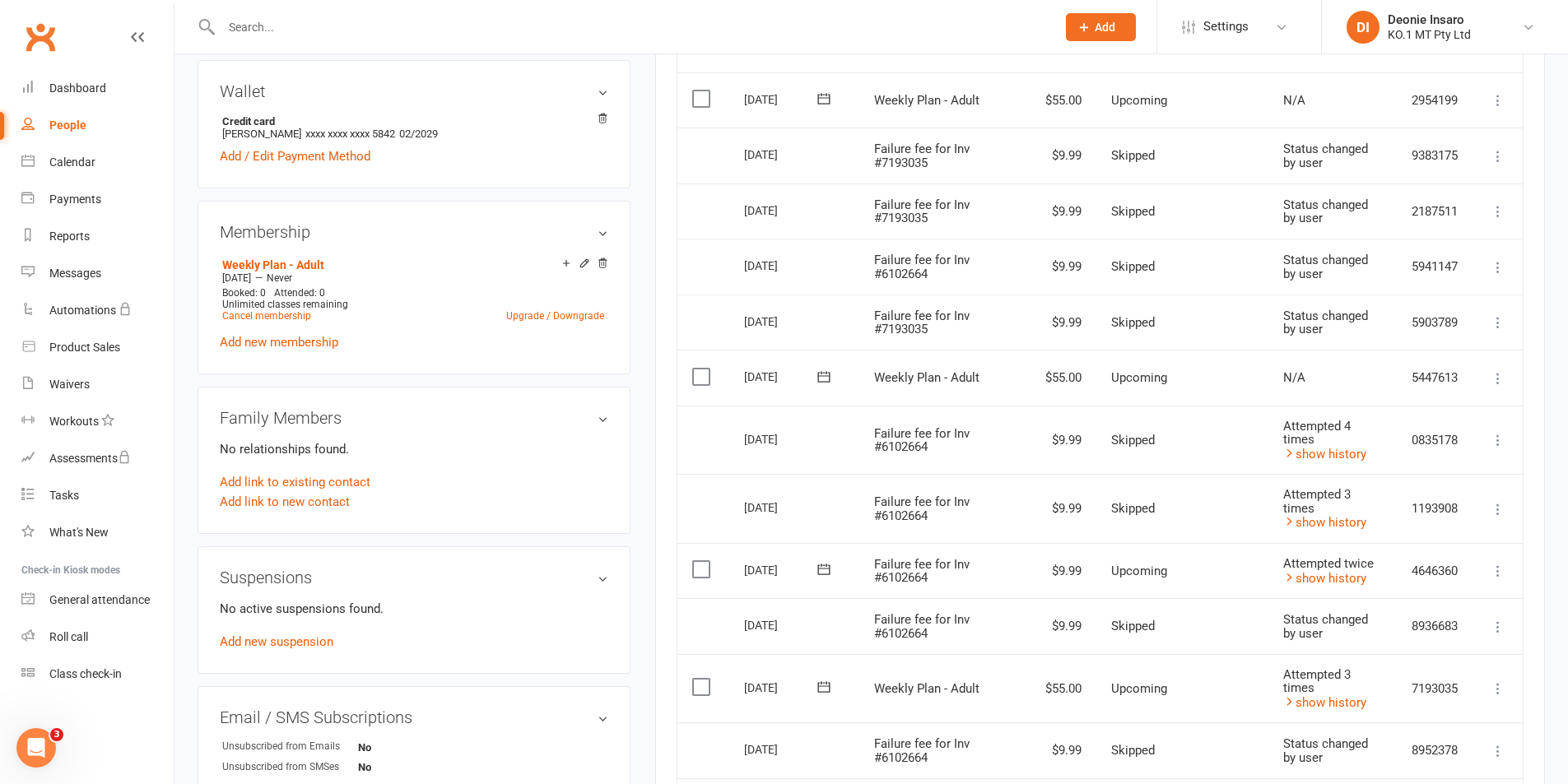
click at [1496, 436] on icon at bounding box center [1497, 439] width 16 height 16
click at [1140, 439] on span "Skipped" at bounding box center [1132, 439] width 43 height 14
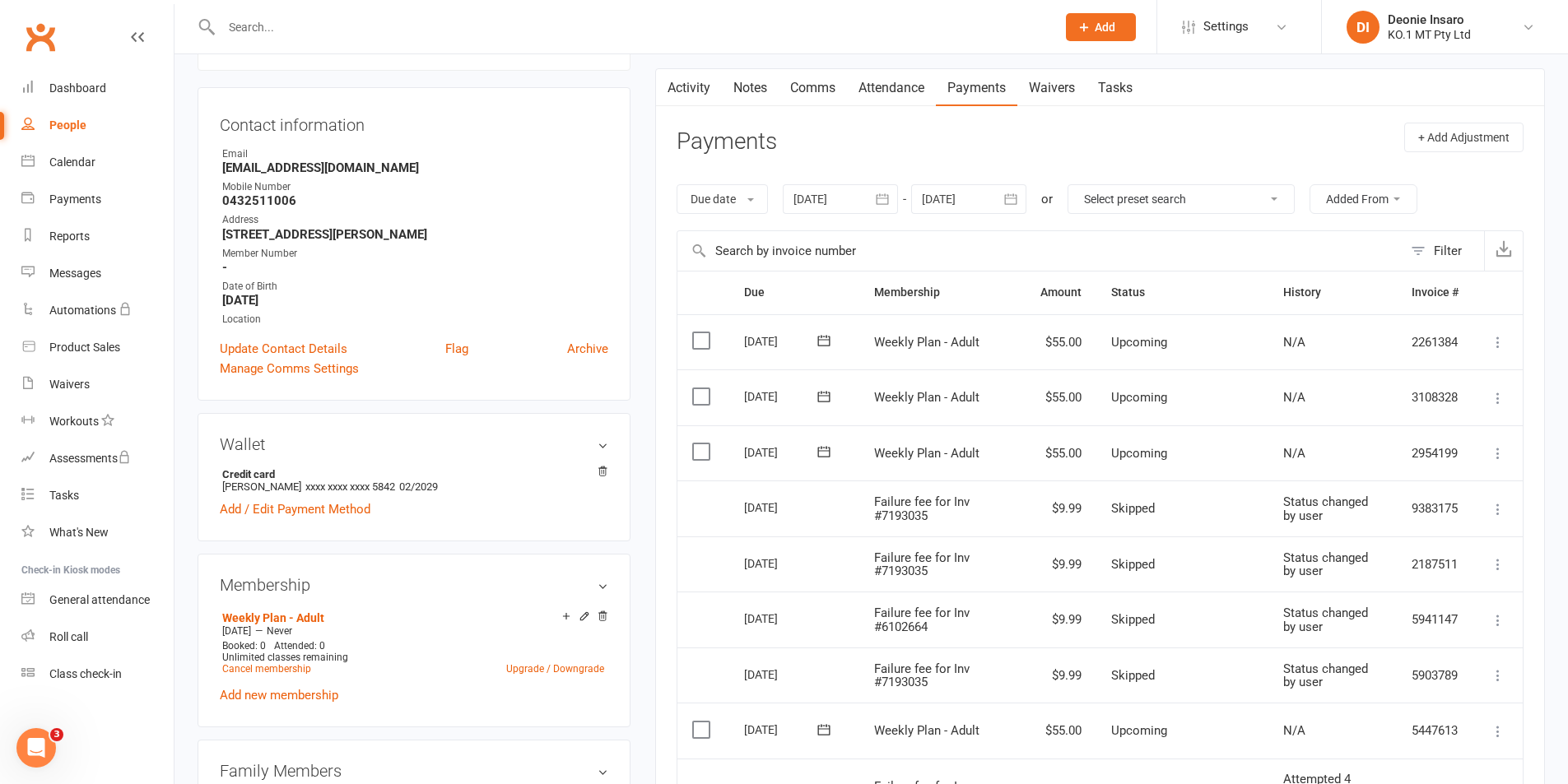
scroll to position [0, 0]
